Goal: Information Seeking & Learning: Learn about a topic

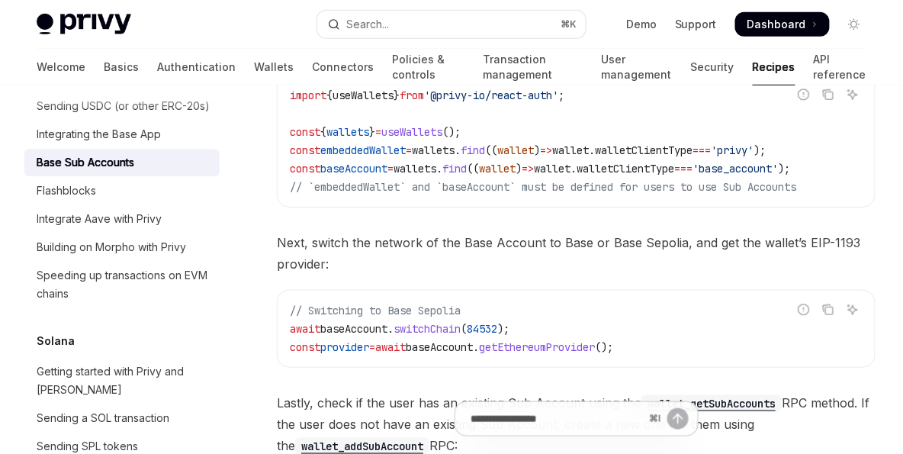
scroll to position [1527, 0]
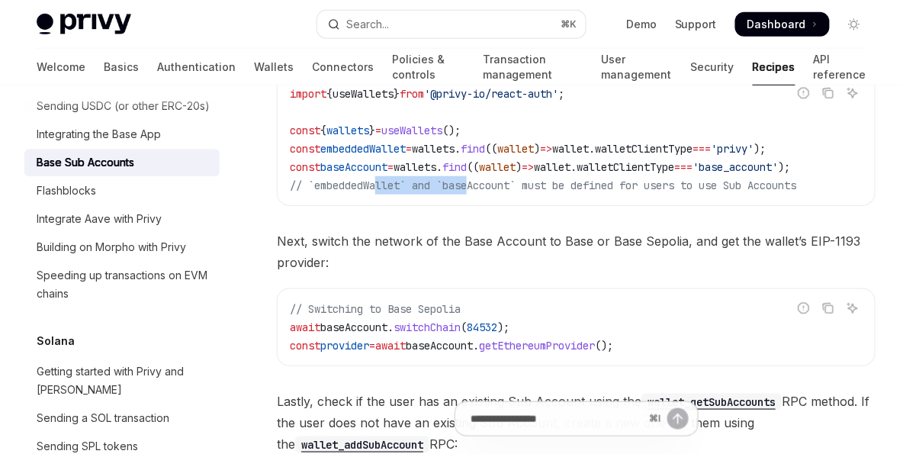
drag, startPoint x: 381, startPoint y: 177, endPoint x: 471, endPoint y: 183, distance: 90.2
click at [475, 184] on code "import { useWallets } from '@privy-io/react-auth' ; const { wallets } = useWall…" at bounding box center [576, 140] width 573 height 110
click at [471, 183] on span "// `embeddedWallet` and `baseAccount` must be defined for users to use Sub Acco…" at bounding box center [543, 186] width 507 height 14
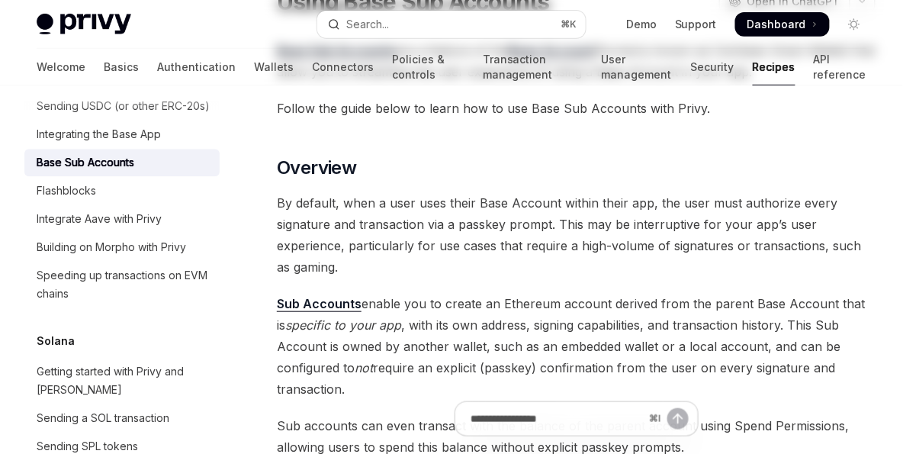
scroll to position [0, 0]
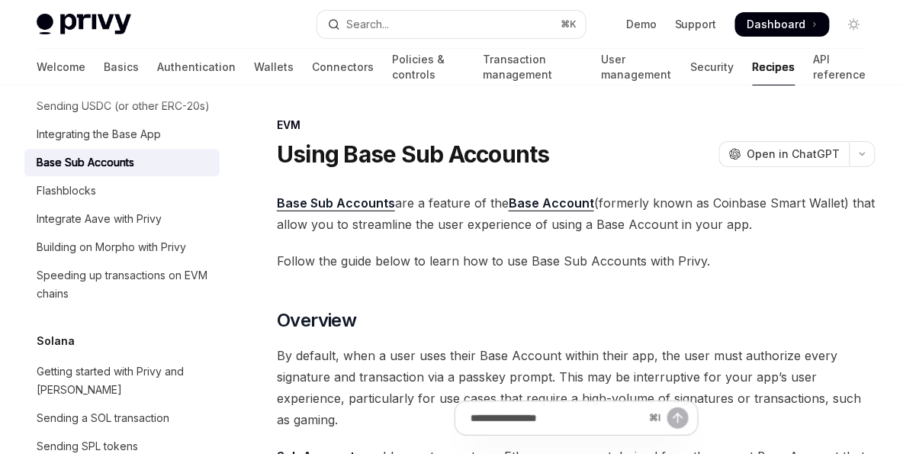
click at [457, 210] on span "Base Sub Accounts are a feature of the Base Account (formerly known as Coinbase…" at bounding box center [576, 213] width 599 height 43
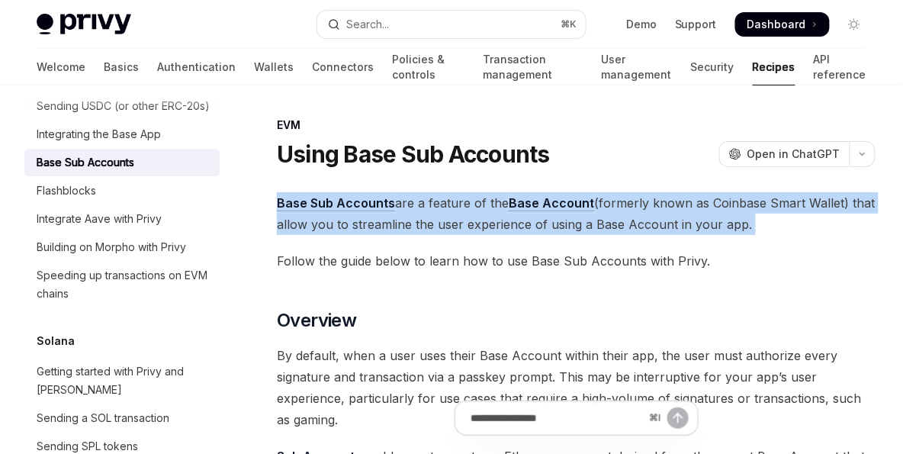
click at [457, 210] on span "Base Sub Accounts are a feature of the Base Account (formerly known as Coinbase…" at bounding box center [576, 213] width 599 height 43
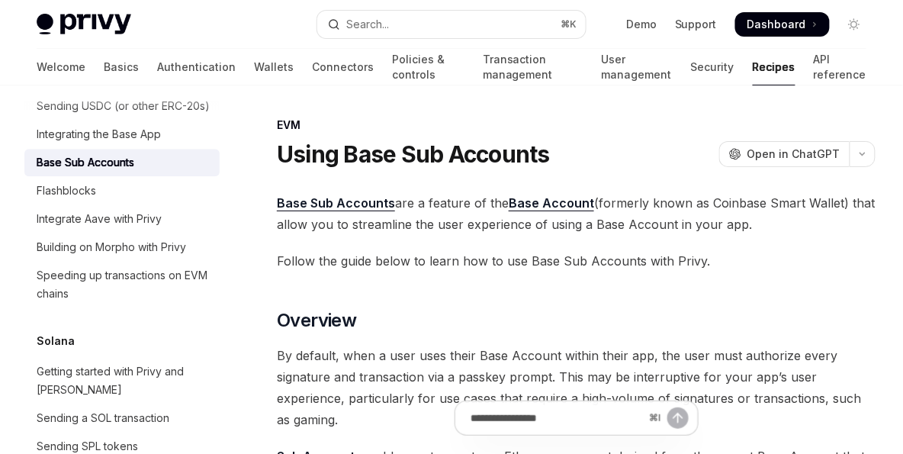
click at [458, 226] on span "Base Sub Accounts are a feature of the Base Account (formerly known as Coinbase…" at bounding box center [576, 213] width 599 height 43
click at [399, 223] on span "Base Sub Accounts are a feature of the Base Account (formerly known as Coinbase…" at bounding box center [576, 213] width 599 height 43
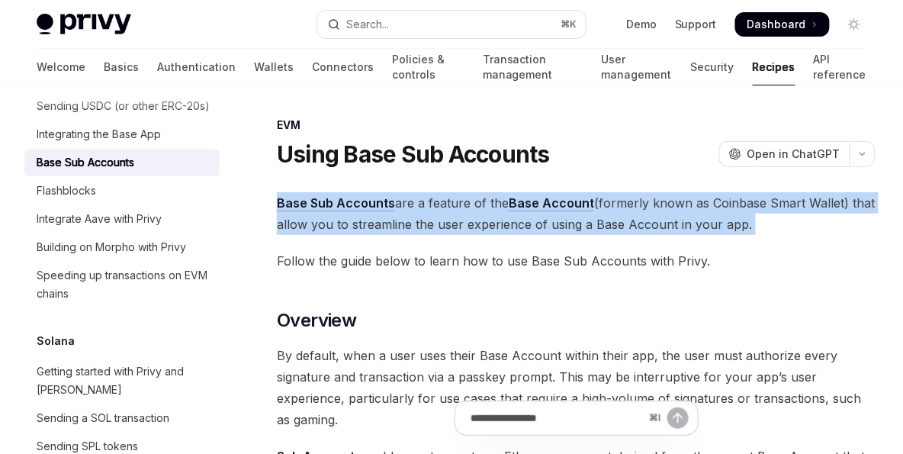
click at [399, 223] on span "Base Sub Accounts are a feature of the Base Account (formerly known as Coinbase…" at bounding box center [576, 213] width 599 height 43
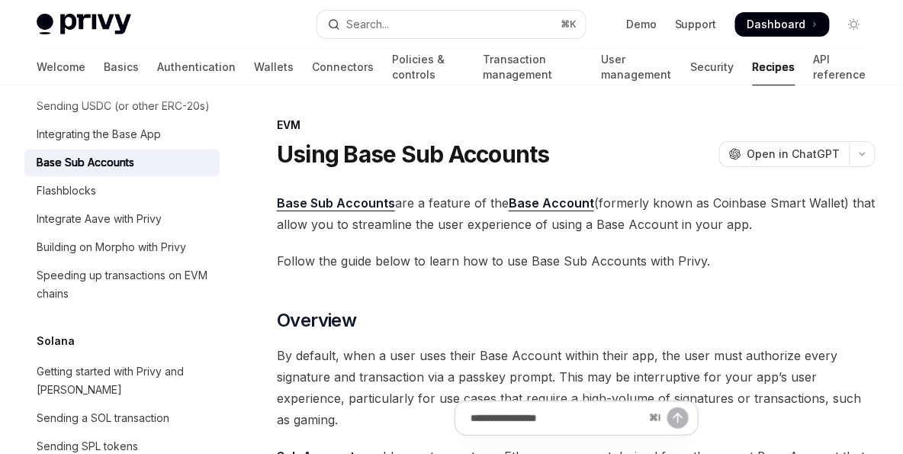
click at [407, 222] on span "Base Sub Accounts are a feature of the Base Account (formerly known as Coinbase…" at bounding box center [576, 213] width 599 height 43
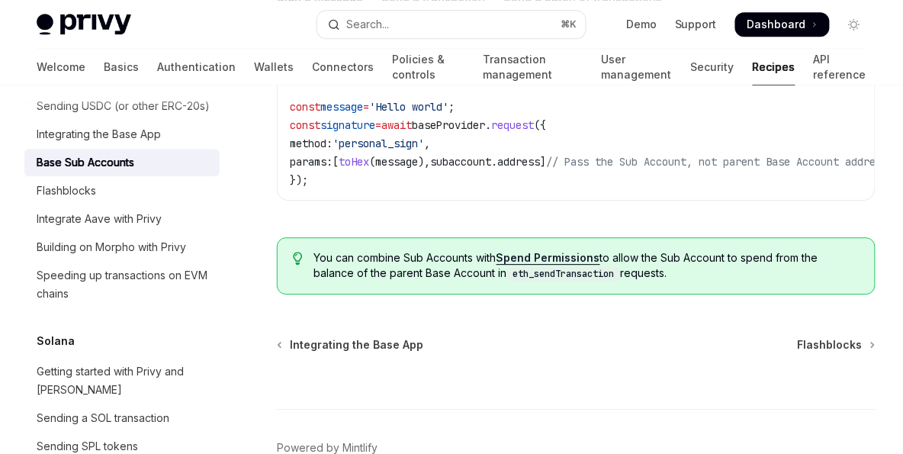
scroll to position [3657, 0]
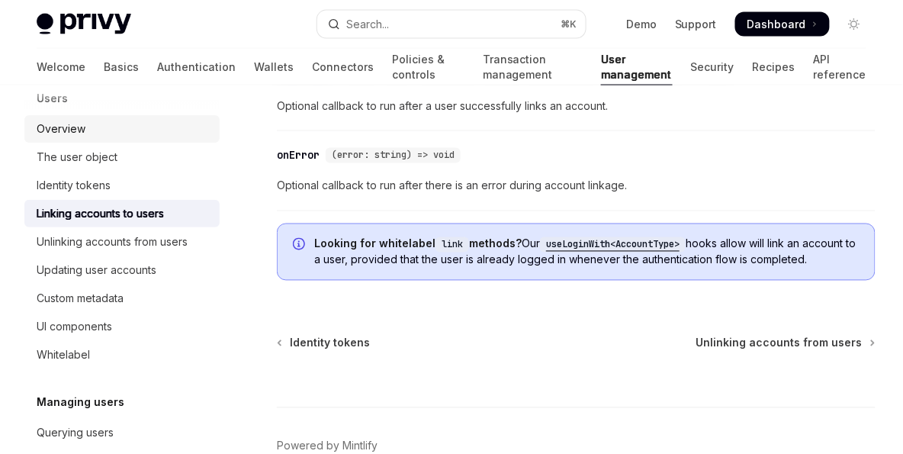
scroll to position [214, 0]
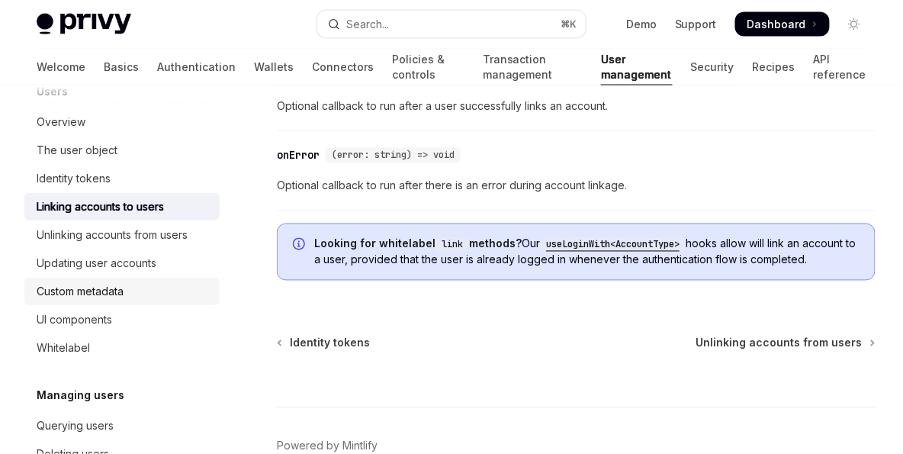
click at [140, 305] on link "Custom metadata" at bounding box center [121, 291] width 195 height 27
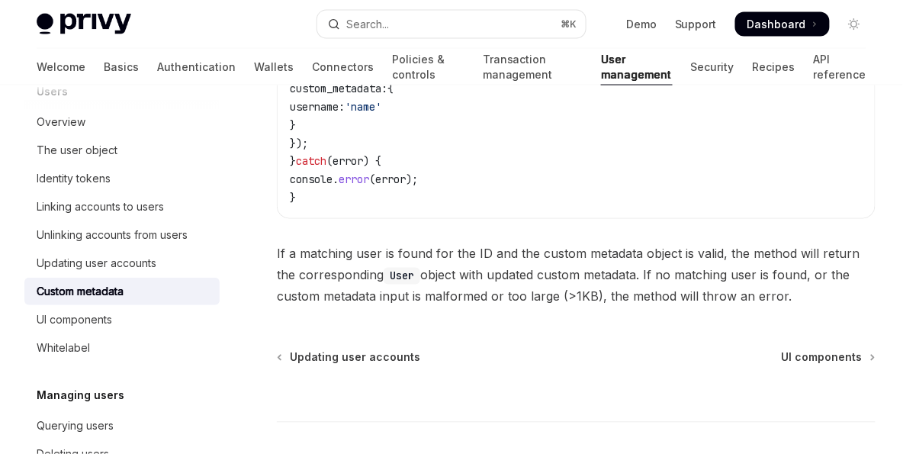
scroll to position [527, 0]
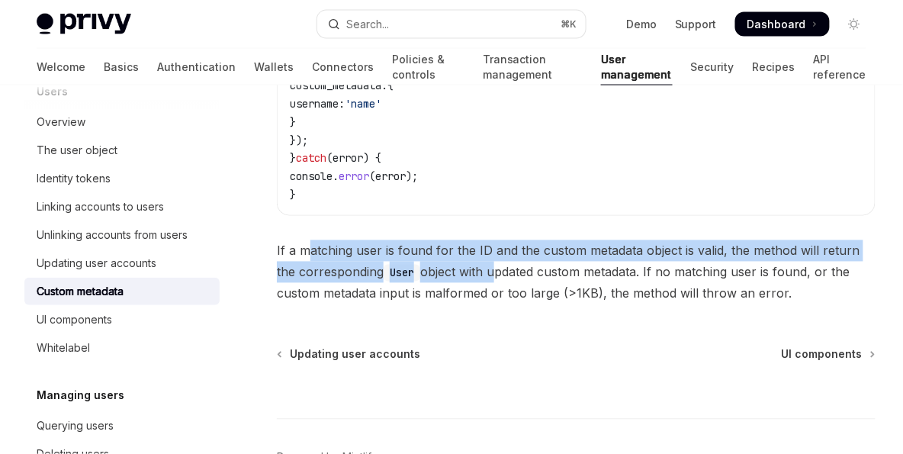
drag, startPoint x: 311, startPoint y: 252, endPoint x: 475, endPoint y: 270, distance: 164.3
click at [475, 270] on span "If a matching user is found for the ID and the custom metadata object is valid,…" at bounding box center [576, 272] width 599 height 64
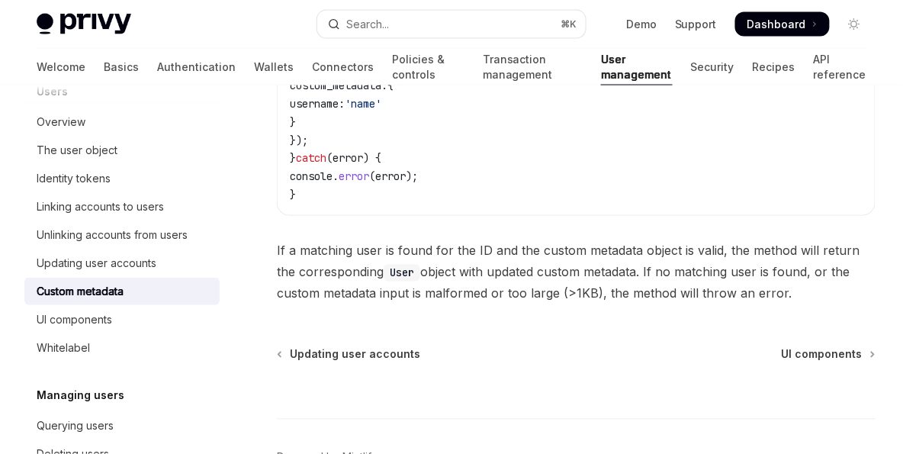
scroll to position [532, 0]
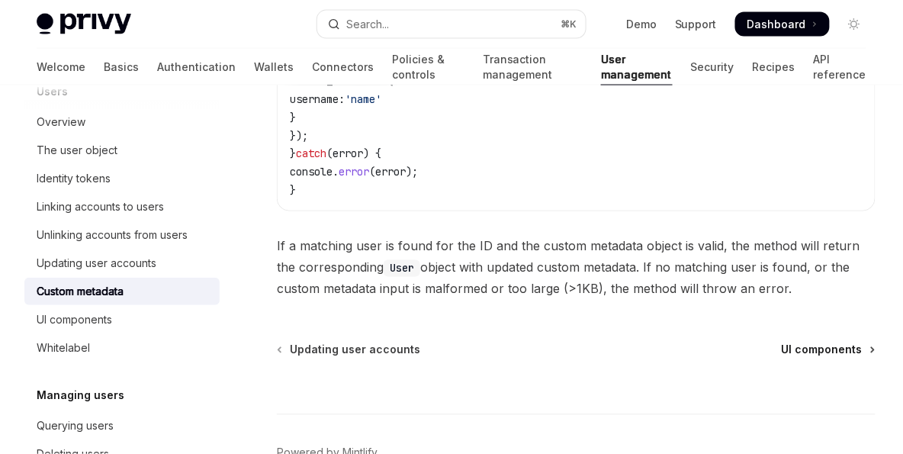
click at [793, 353] on span "UI components" at bounding box center [822, 350] width 81 height 15
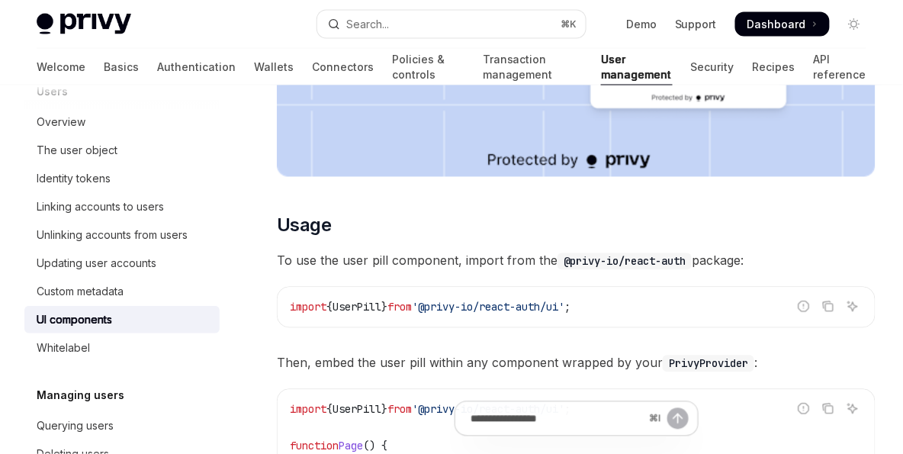
scroll to position [632, 0]
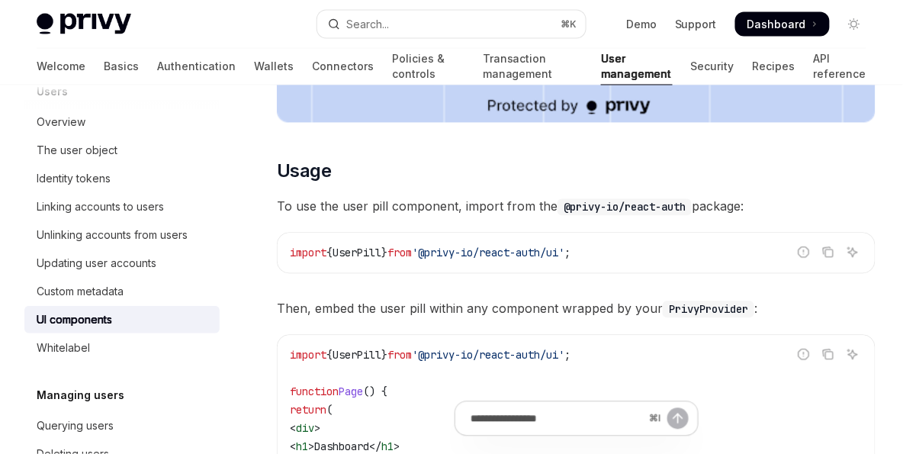
click at [504, 211] on span "To use the user pill component, import from the @privy-io/react-auth package:" at bounding box center [576, 206] width 599 height 21
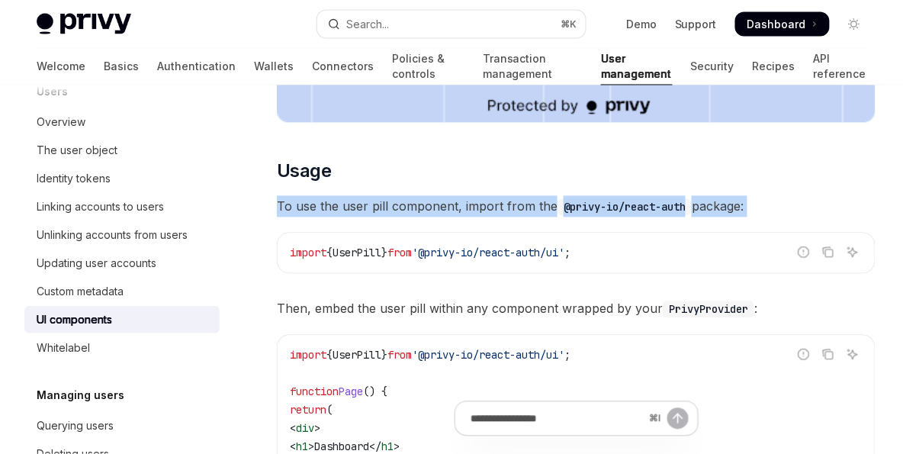
click at [504, 211] on span "To use the user pill component, import from the @privy-io/react-auth package:" at bounding box center [576, 206] width 599 height 21
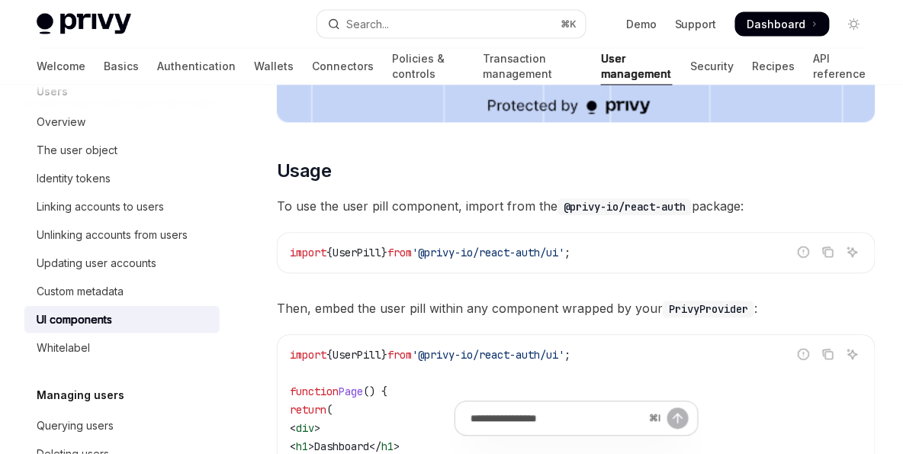
click at [512, 211] on span "To use the user pill component, import from the @privy-io/react-auth package:" at bounding box center [576, 206] width 599 height 21
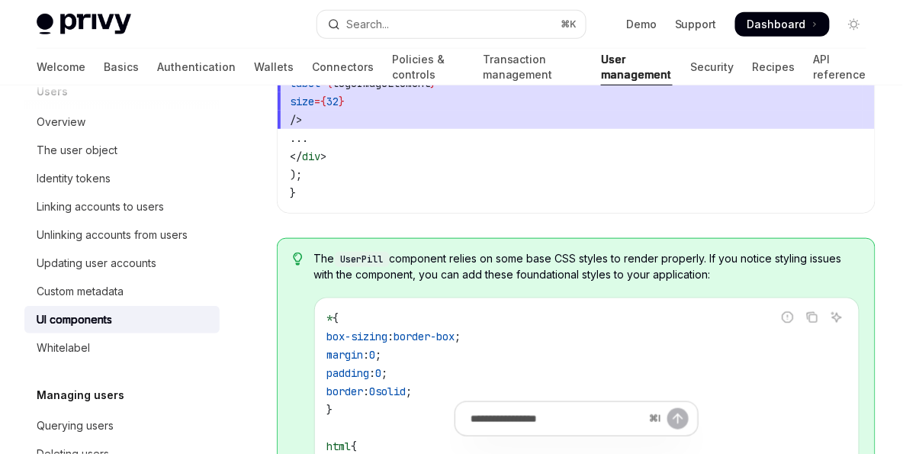
scroll to position [1578, 0]
click at [492, 267] on span "The UserPill component relies on some base CSS styles to render properly. If yo…" at bounding box center [586, 265] width 545 height 31
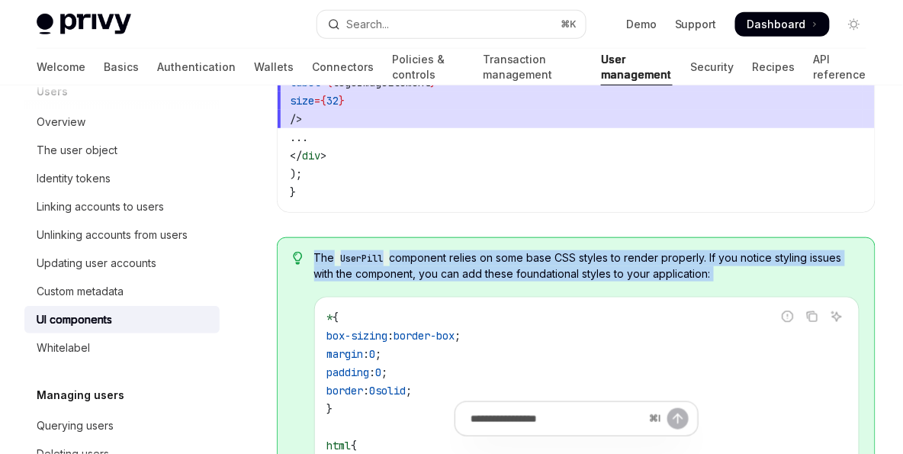
click at [492, 267] on span "The UserPill component relies on some base CSS styles to render properly. If yo…" at bounding box center [586, 265] width 545 height 31
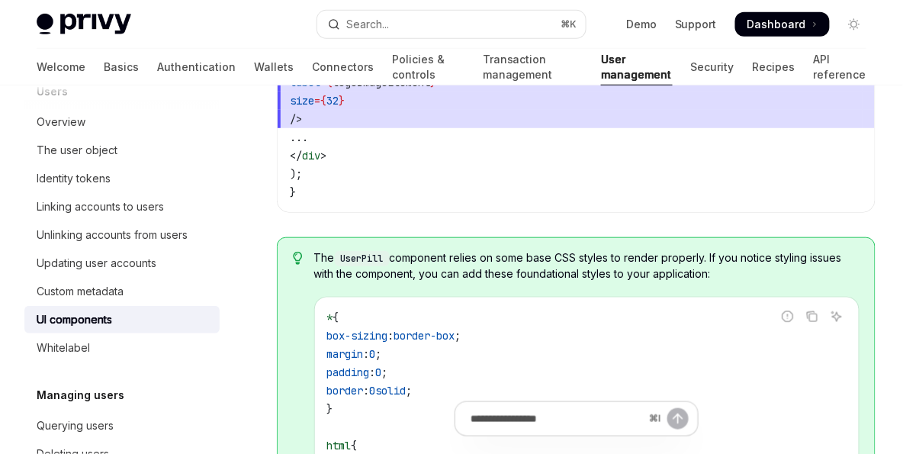
click at [509, 270] on span "The UserPill component relies on some base CSS styles to render properly. If yo…" at bounding box center [586, 265] width 545 height 31
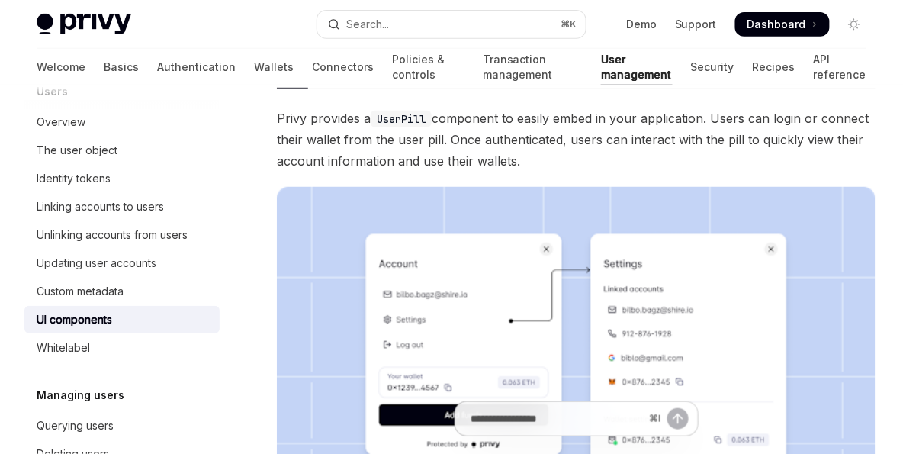
scroll to position [0, 0]
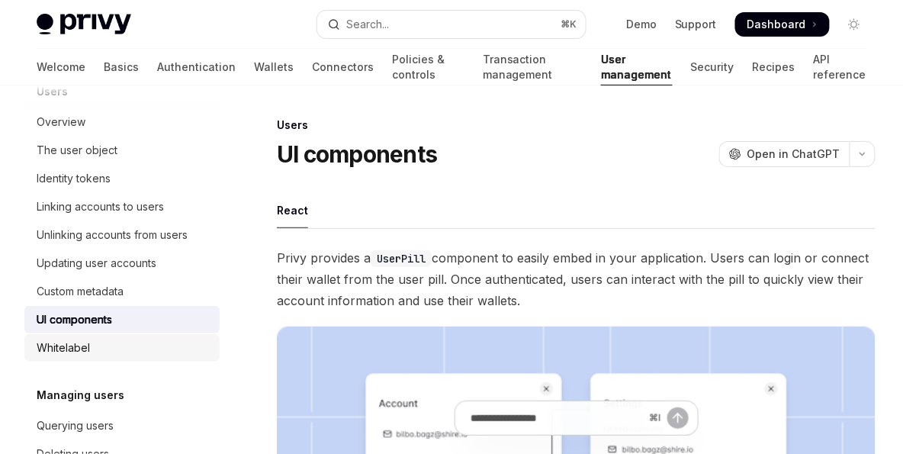
click at [116, 354] on link "Whitelabel" at bounding box center [121, 347] width 195 height 27
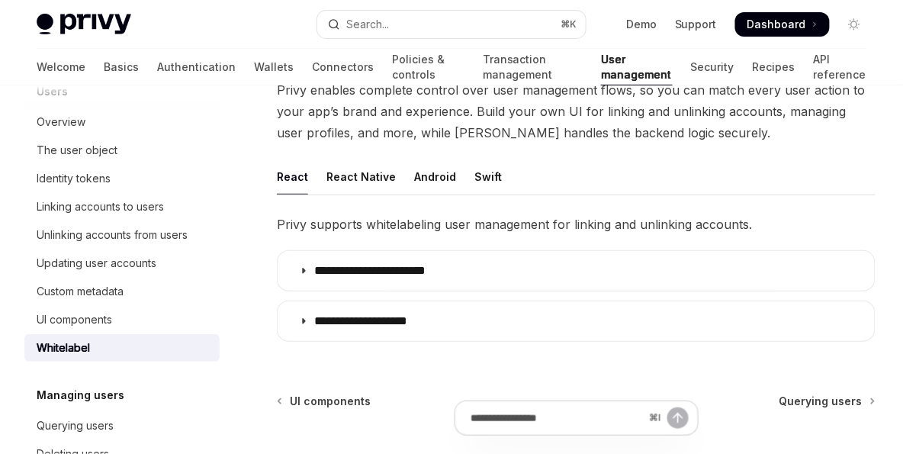
scroll to position [130, 0]
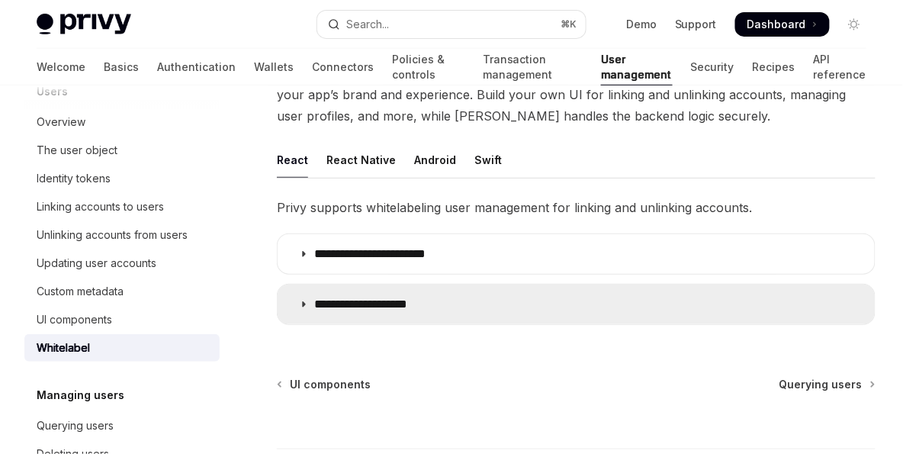
click at [328, 320] on summary "**********" at bounding box center [576, 305] width 597 height 40
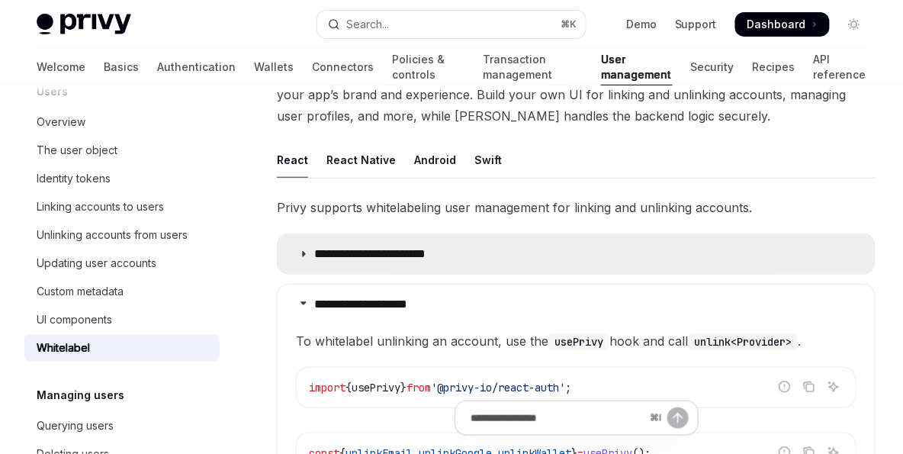
click at [343, 244] on summary "**********" at bounding box center [576, 254] width 597 height 40
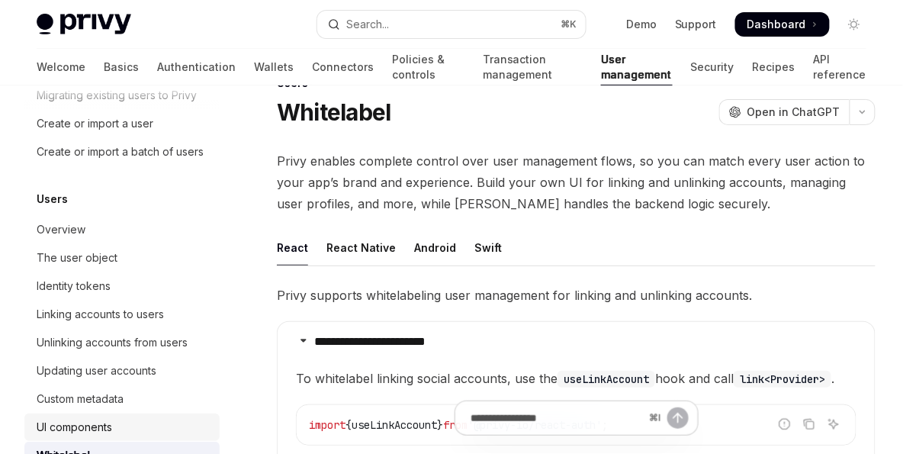
scroll to position [82, 0]
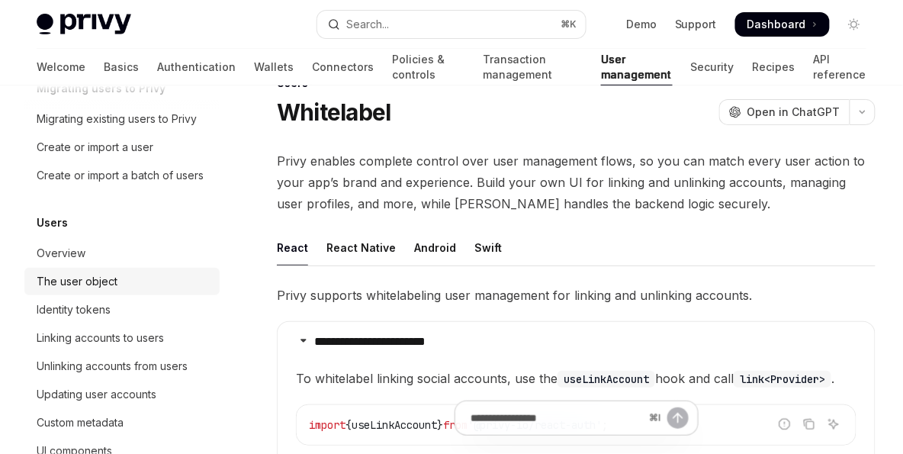
click at [98, 291] on div "The user object" at bounding box center [77, 281] width 81 height 18
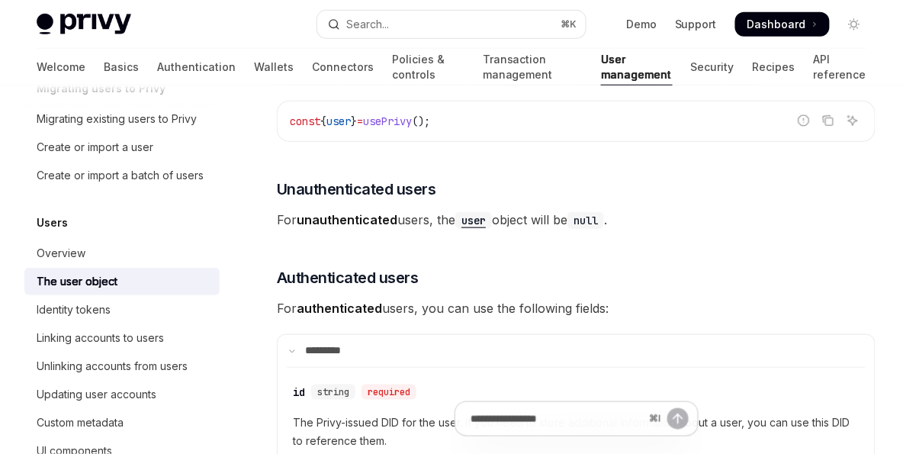
scroll to position [285, 0]
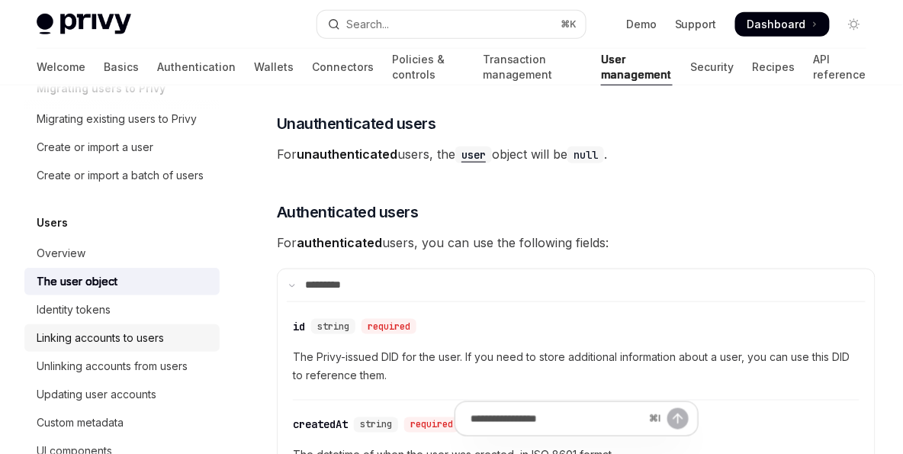
click at [120, 343] on link "Linking accounts to users" at bounding box center [121, 337] width 195 height 27
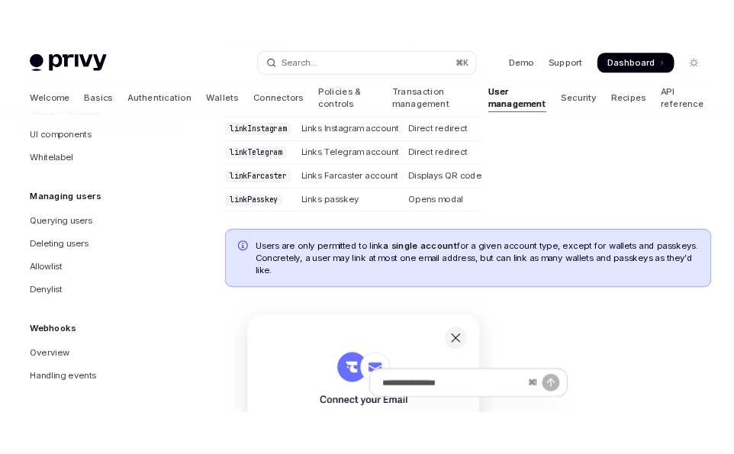
scroll to position [420, 0]
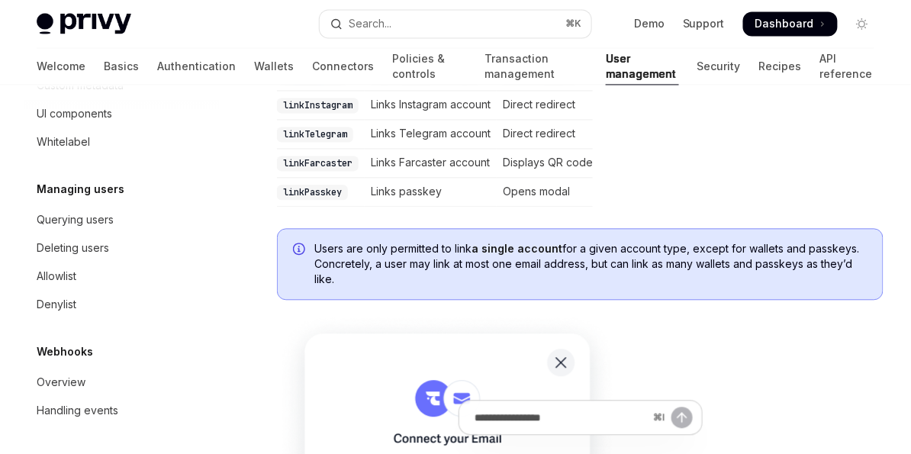
type textarea "*"
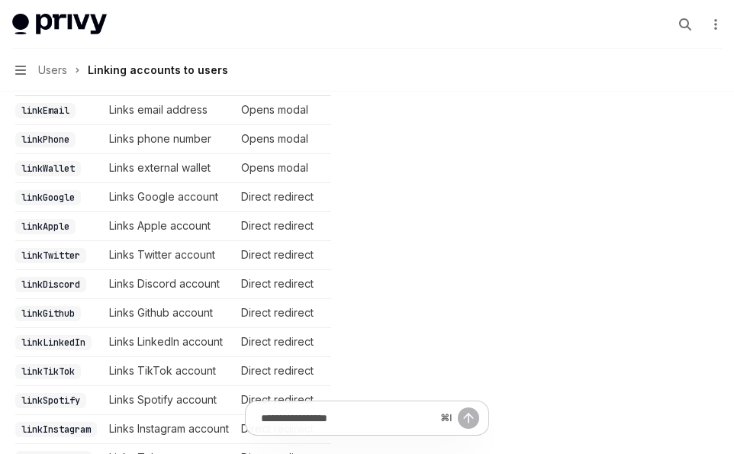
scroll to position [346, 0]
